Goal: Task Accomplishment & Management: Complete application form

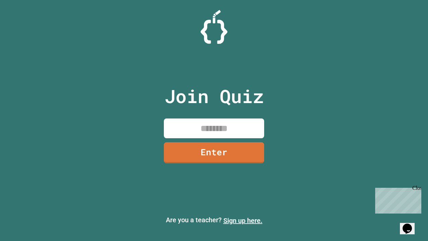
click at [243, 221] on link "Sign up here." at bounding box center [243, 221] width 39 height 8
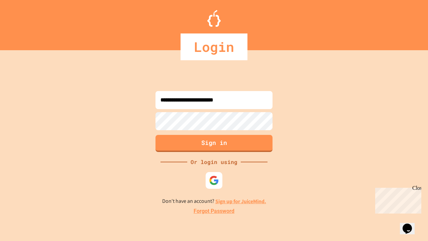
type input "**********"
